Goal: Task Accomplishment & Management: Use online tool/utility

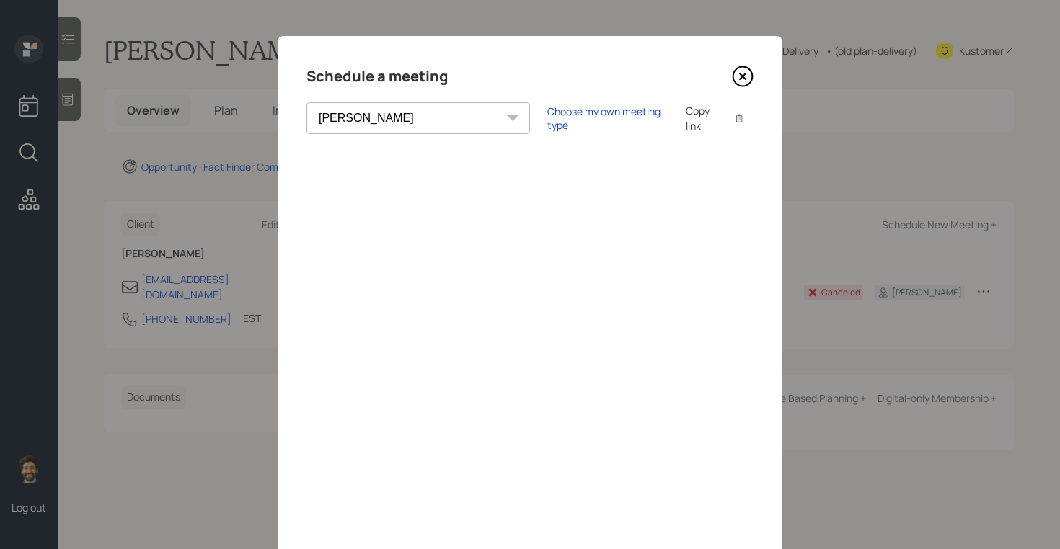
click at [685, 122] on div "Copy link" at bounding box center [701, 118] width 33 height 30
click at [362, 118] on select "[PERSON_NAME] [PERSON_NAME] [PERSON_NAME] [PERSON_NAME] [PERSON_NAME] [PERSON_N…" at bounding box center [417, 118] width 223 height 32
select select "f14b762f-c7c2-4b89-9227-8fa891345eea"
click at [306, 102] on select "[PERSON_NAME] [PERSON_NAME] [PERSON_NAME] [PERSON_NAME] [PERSON_NAME] [PERSON_N…" at bounding box center [417, 118] width 223 height 32
click at [685, 118] on div "Copy link Copy text" at bounding box center [719, 118] width 68 height 30
